Goal: Information Seeking & Learning: Learn about a topic

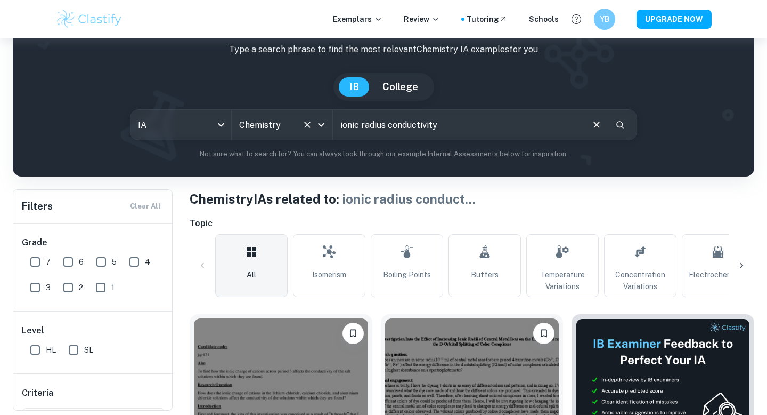
scroll to position [63, 0]
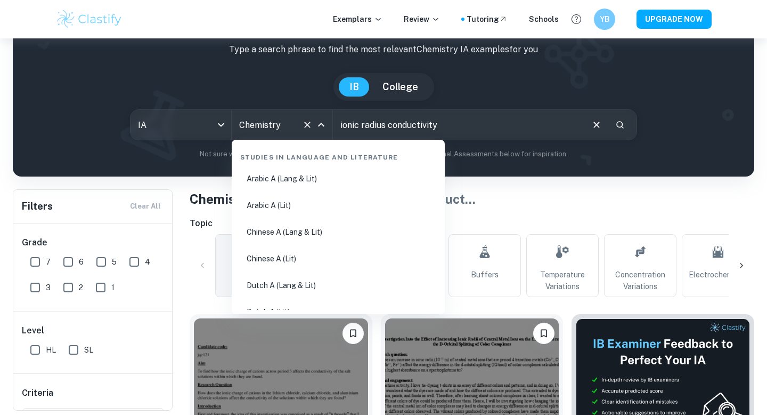
click at [263, 128] on input "Chemistry" at bounding box center [267, 125] width 61 height 20
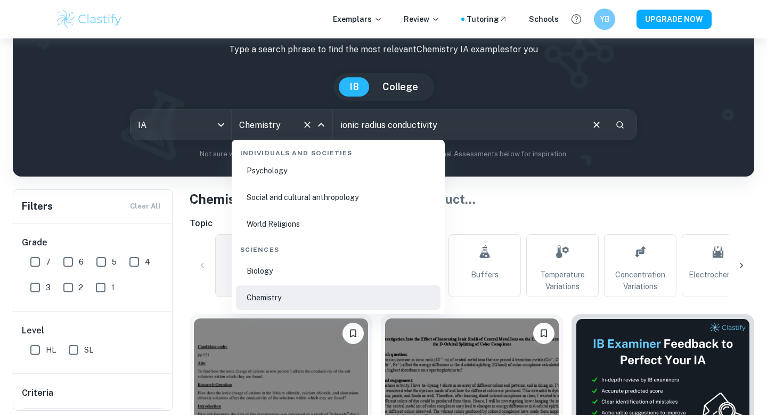
scroll to position [1580, 0]
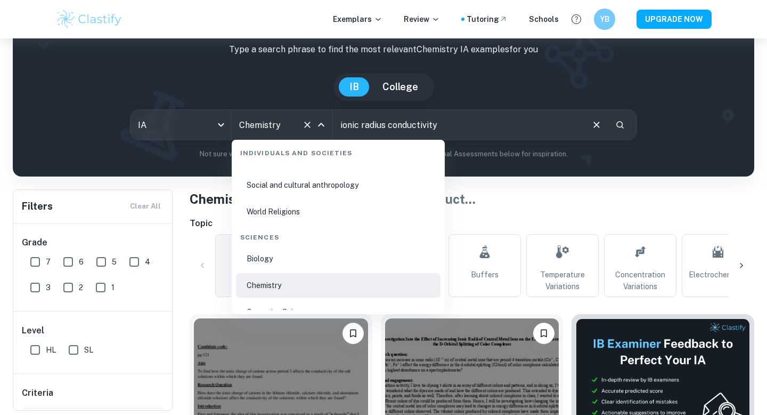
click at [281, 262] on li "Biology" at bounding box center [338, 258] width 205 height 25
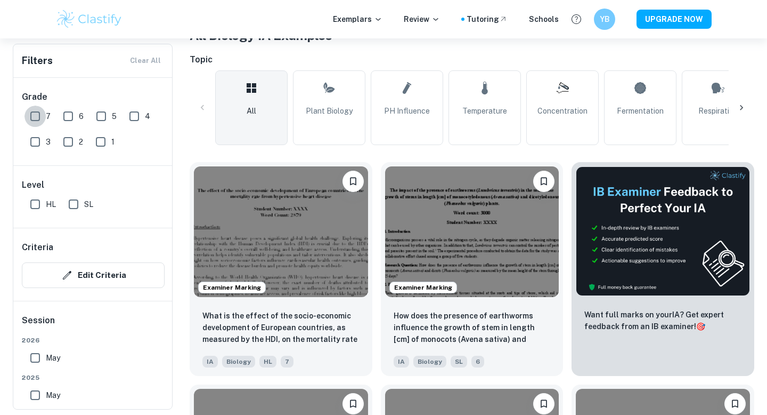
click at [42, 115] on input "7" at bounding box center [35, 116] width 21 height 21
checkbox input "true"
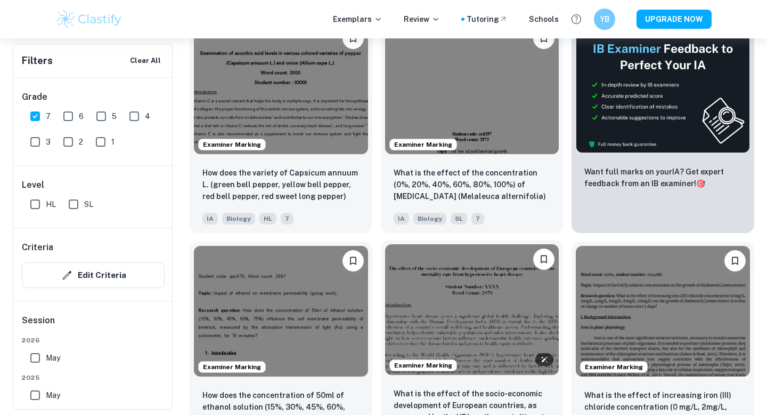
scroll to position [393, 0]
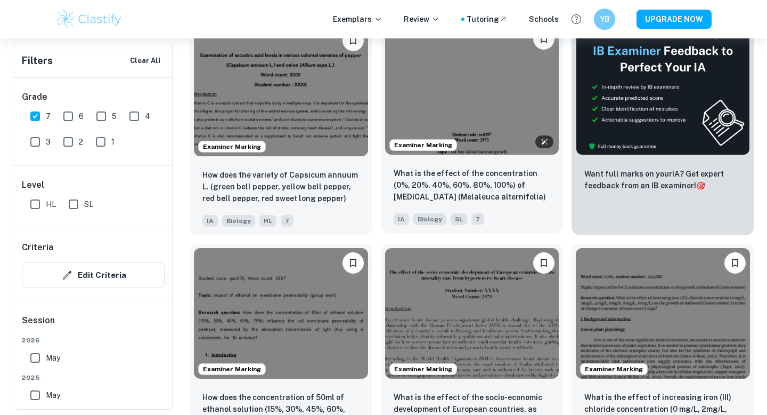
click at [438, 93] on img at bounding box center [472, 89] width 174 height 131
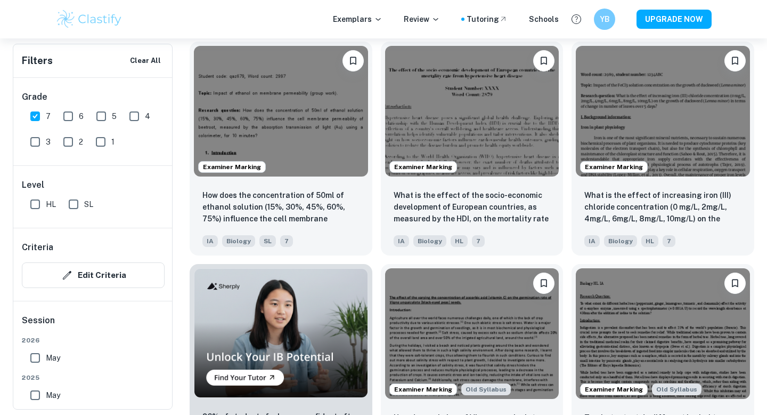
scroll to position [594, 0]
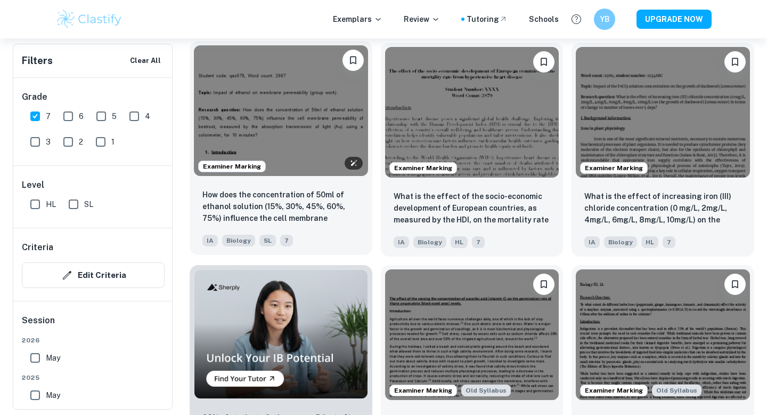
click at [285, 116] on img at bounding box center [281, 110] width 174 height 131
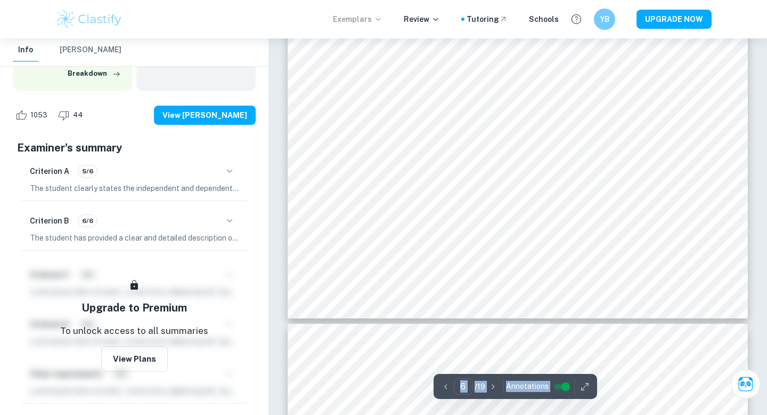
scroll to position [3793, 0]
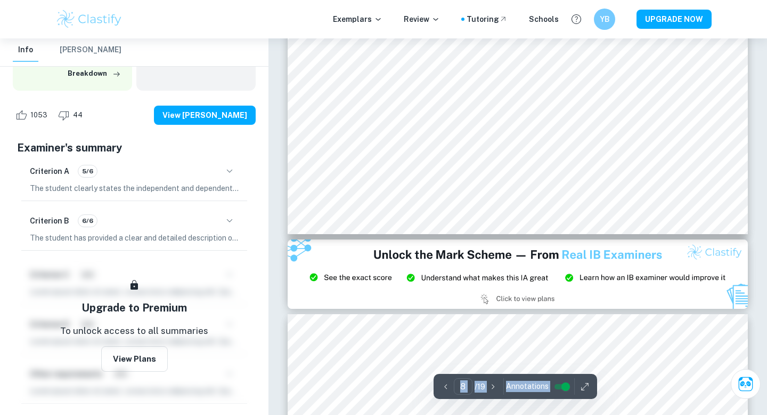
type input "9"
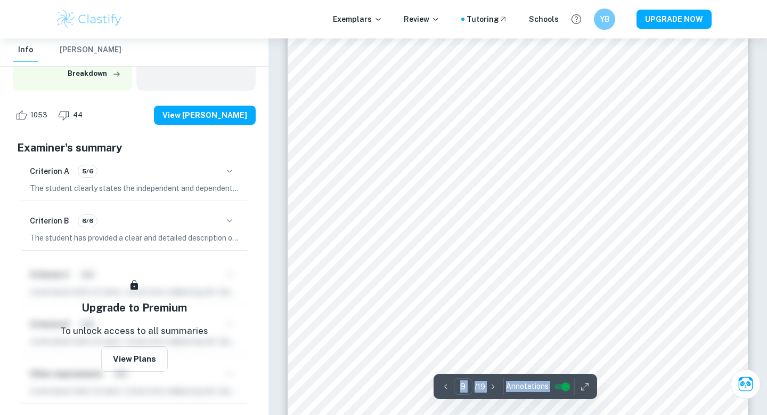
scroll to position [5711, 0]
